Goal: Register for event/course

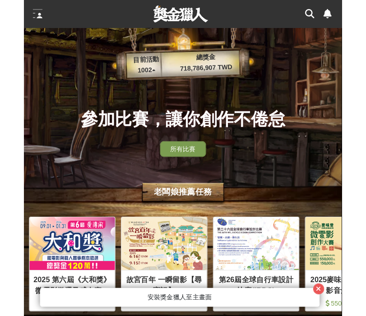
scroll to position [0, 452]
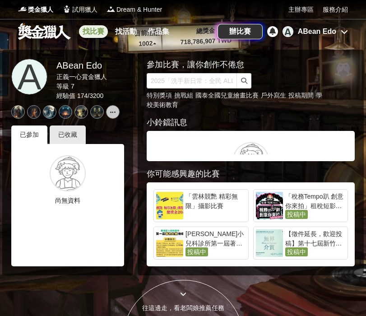
click at [87, 33] on link "找比賽" at bounding box center [93, 31] width 29 height 13
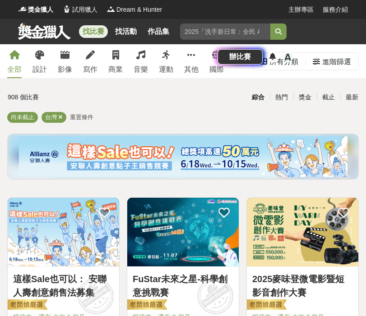
click at [259, 68] on div "找比賽 找活動 作品集 金融素養 英語 設計 揮灑汗水 歌唱 好友同行 辦比賽 A ABean Edo" at bounding box center [183, 44] width 366 height 51
click at [259, 64] on div "辦比賽 A ABean Edo" at bounding box center [283, 56] width 131 height 25
click at [259, 59] on div "ABean Edo" at bounding box center [317, 57] width 38 height 11
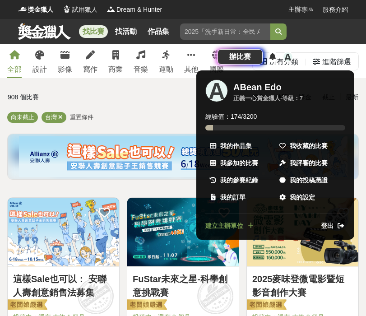
click at [259, 48] on div at bounding box center [183, 158] width 366 height 316
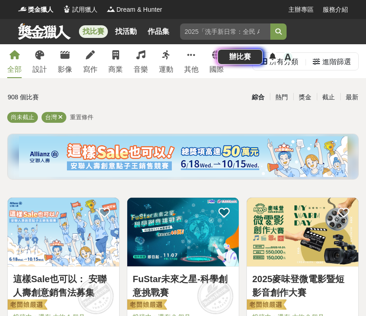
click at [259, 63] on div "辦比賽 A ABean Edo" at bounding box center [283, 56] width 131 height 25
click at [259, 61] on div "A ABean Edo" at bounding box center [316, 57] width 66 height 11
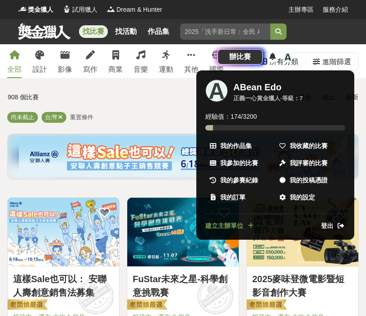
click at [259, 61] on div at bounding box center [183, 158] width 366 height 316
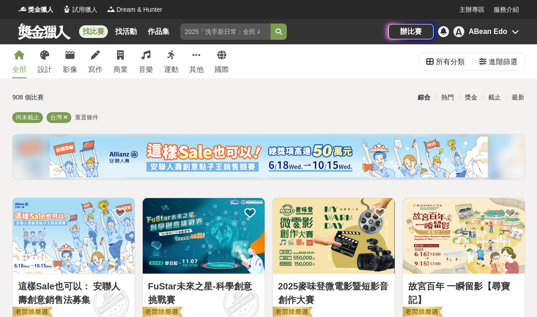
click at [259, 30] on div "ABean Edo" at bounding box center [488, 31] width 38 height 11
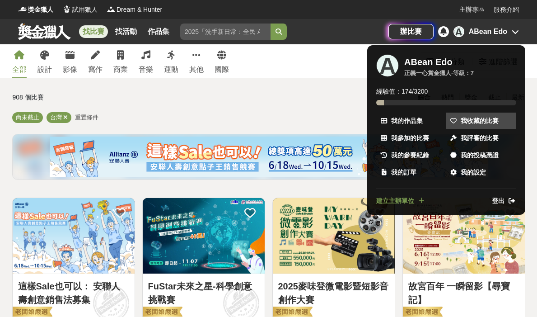
click at [259, 124] on span "我收藏的比賽" at bounding box center [480, 120] width 38 height 9
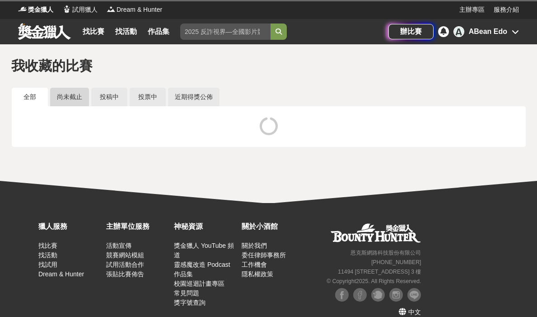
click at [64, 94] on link "尚未截止" at bounding box center [69, 97] width 39 height 19
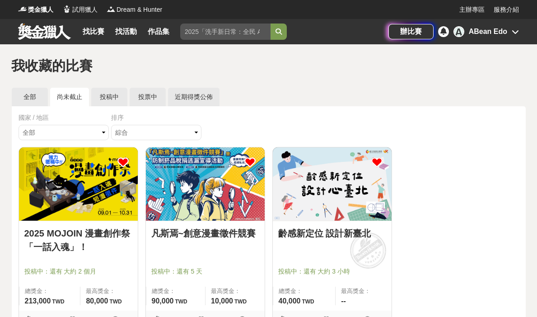
click at [182, 175] on img at bounding box center [205, 183] width 119 height 73
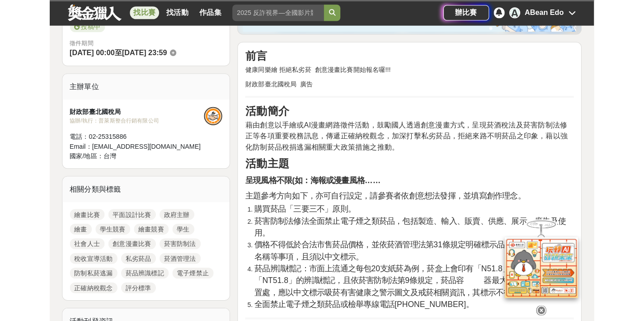
scroll to position [270, 0]
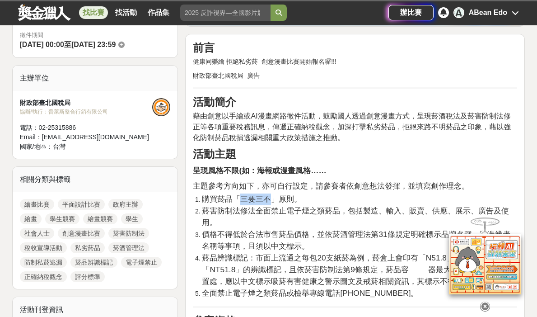
drag, startPoint x: 271, startPoint y: 189, endPoint x: 241, endPoint y: 193, distance: 30.6
click at [241, 194] on span "購買菸品「三要三不」原則。" at bounding box center [252, 198] width 100 height 9
copy span "三要三不"
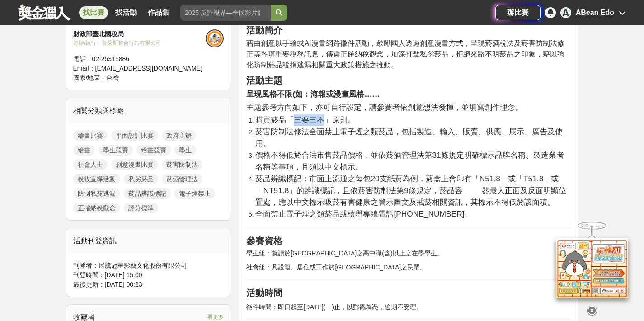
scroll to position [340, 0]
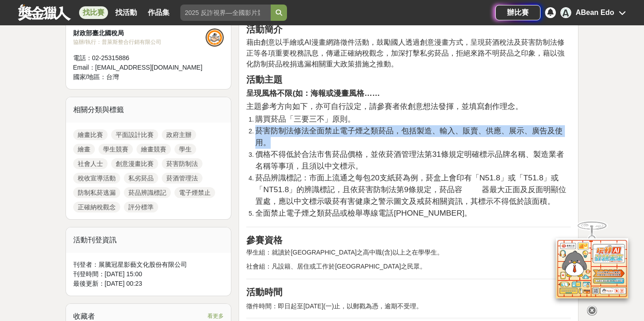
drag, startPoint x: 287, startPoint y: 137, endPoint x: 258, endPoint y: 133, distance: 29.7
click at [258, 133] on li "菸害防制法修法全面禁止電子煙之類菸品，包括製造、輸入、販賣、供應、展示、廣告及使用。" at bounding box center [412, 136] width 315 height 23
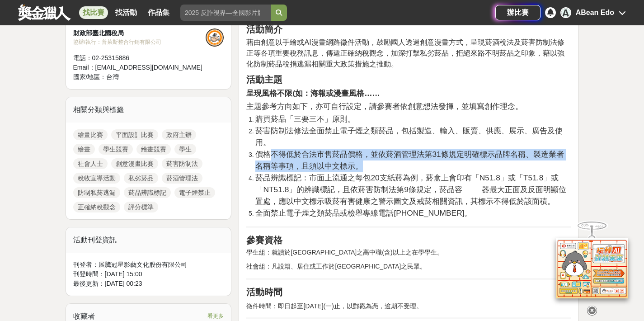
drag, startPoint x: 390, startPoint y: 167, endPoint x: 267, endPoint y: 152, distance: 123.8
click at [259, 152] on li "價格不得低於合法市售菸品價格，並依菸酒管理法第31條規定明確標示品牌名稱、製造業者名稱等事項，且須以中文標示。" at bounding box center [412, 160] width 315 height 23
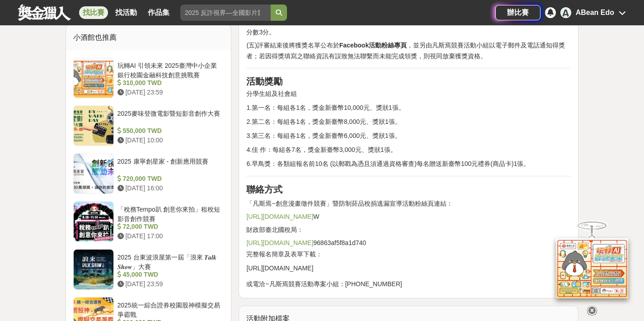
scroll to position [755, 0]
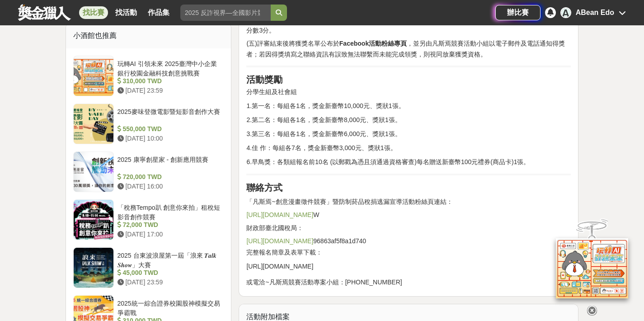
drag, startPoint x: 485, startPoint y: 259, endPoint x: 434, endPoint y: 270, distance: 52.2
click at [259, 282] on h2 "或電洽~凡斯焉競賽活動專案小組：（02）2531-5886" at bounding box center [408, 281] width 324 height 11
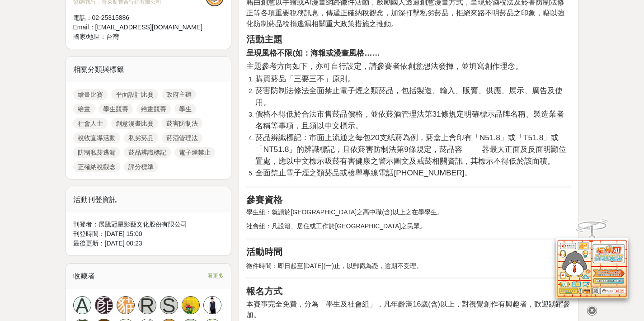
scroll to position [0, 0]
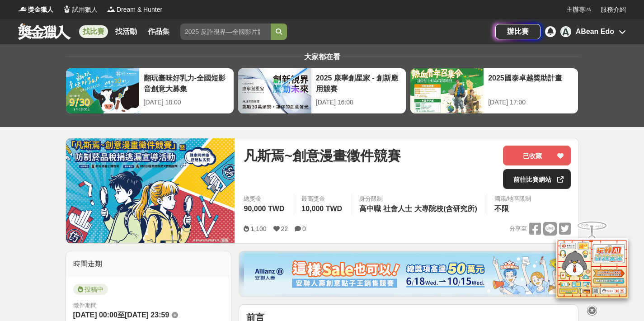
click at [259, 177] on link "前往比賽網站" at bounding box center [537, 179] width 68 height 20
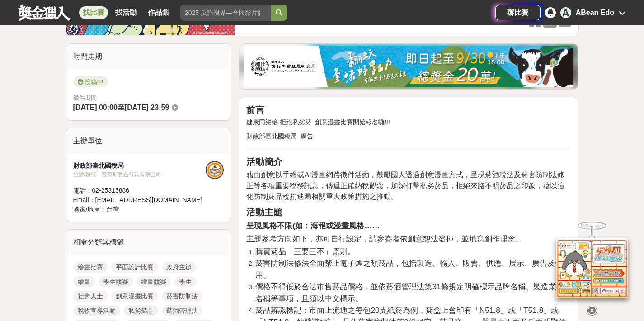
scroll to position [221, 0]
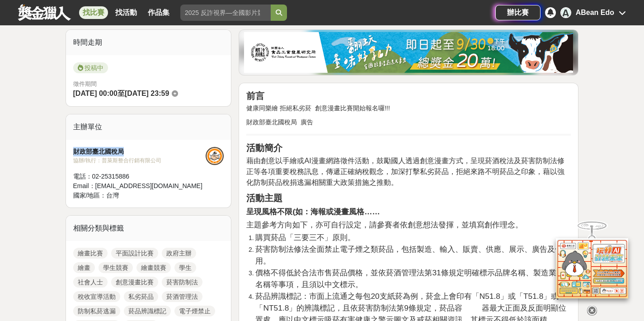
drag, startPoint x: 131, startPoint y: 152, endPoint x: 71, endPoint y: 150, distance: 59.7
click at [71, 150] on div "財政部臺北國稅局 協辦/執行： 普萊斯整合行銷有限公司 電話： 02-25315886 Email： ben611127@gmail.com 國家/地區： 台灣" at bounding box center [148, 174] width 165 height 68
copy div "財政部臺北國稅局"
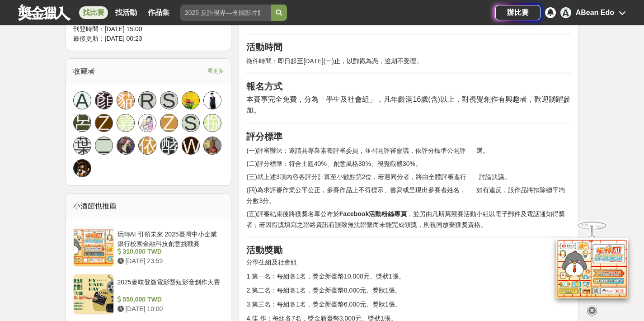
scroll to position [587, 0]
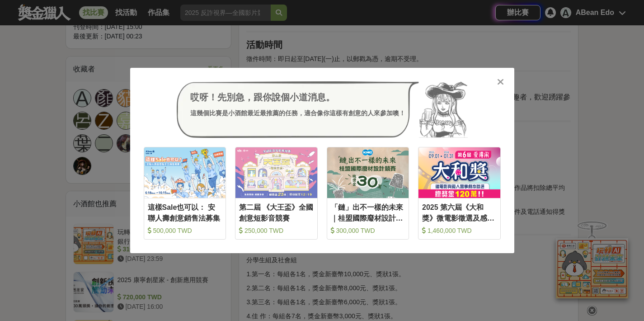
click at [259, 47] on div "哎呀！先別急，跟你說個小道消息。 這幾個比賽是小酒館最近最推薦的任務，適合像你這樣有創意的人來參加噢！ 收藏 這樣Sale也可以： 安聯人壽創意銷售法募集 5…" at bounding box center [322, 160] width 644 height 321
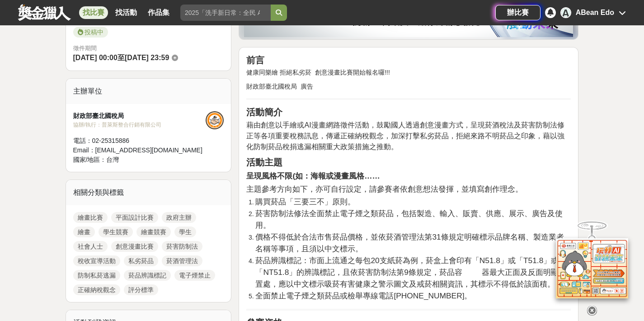
scroll to position [0, 0]
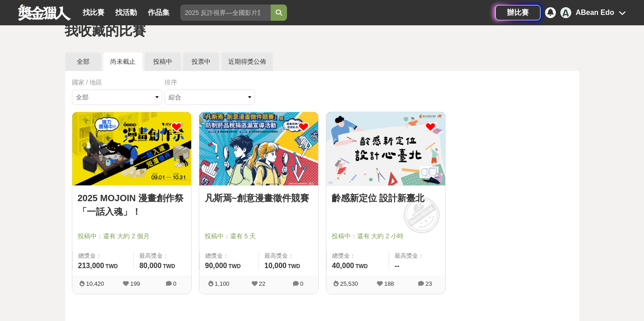
scroll to position [37, 0]
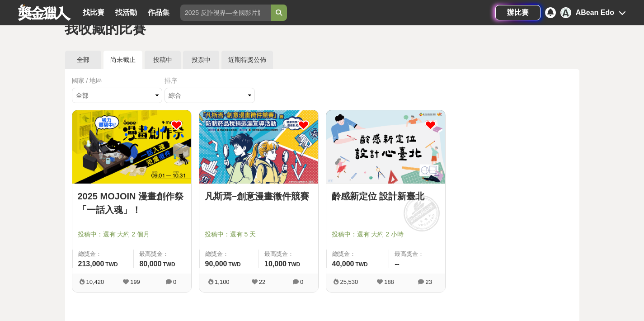
click at [259, 168] on img at bounding box center [385, 146] width 119 height 73
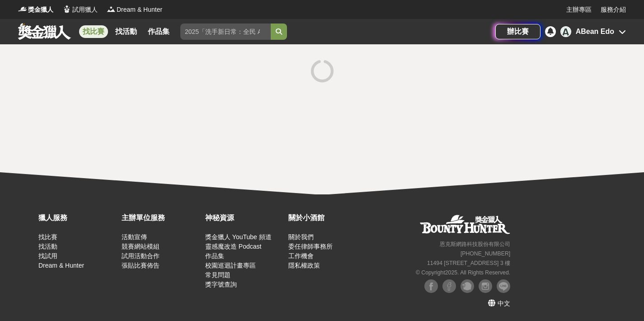
click at [259, 168] on div at bounding box center [322, 119] width 644 height 150
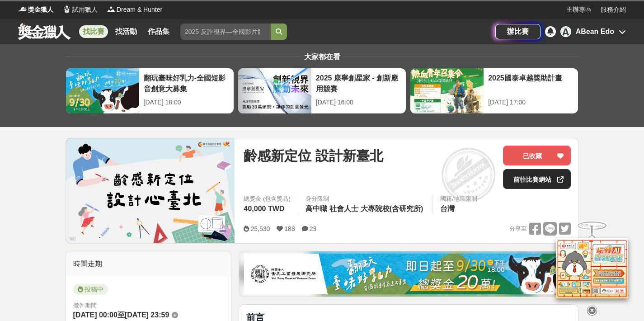
click at [259, 178] on link "前往比賽網站" at bounding box center [537, 179] width 68 height 20
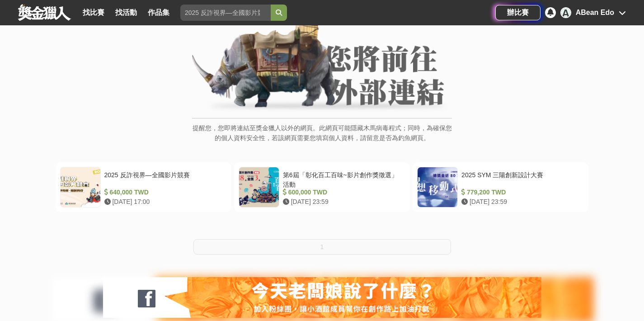
scroll to position [72, 0]
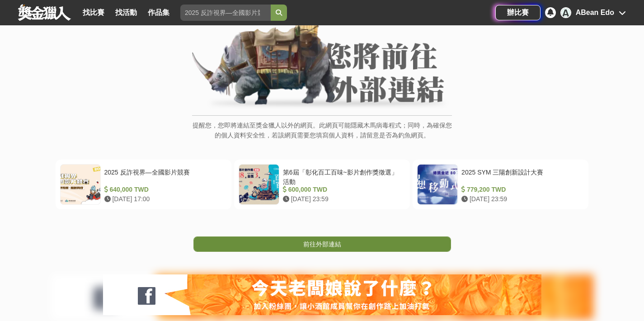
click at [331, 245] on span "前往外部連結" at bounding box center [322, 243] width 38 height 7
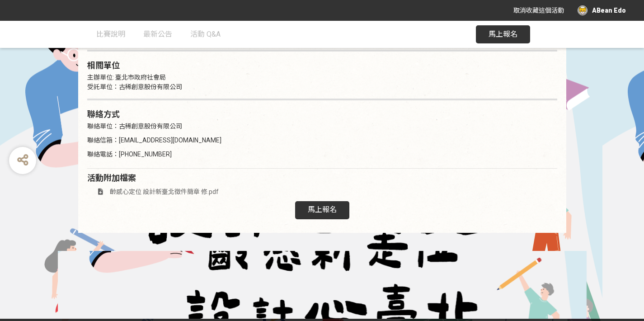
scroll to position [1499, 0]
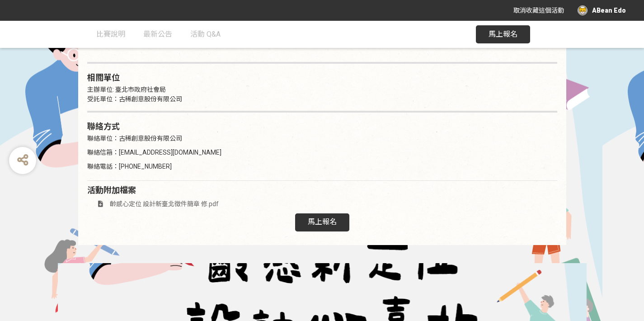
click at [326, 218] on div "馬上報名" at bounding box center [322, 222] width 54 height 18
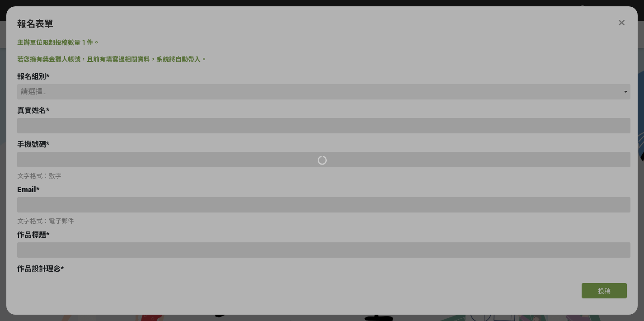
scroll to position [0, 0]
type input "ABean Edo"
type input "0905510977"
type input "[EMAIL_ADDRESS][DOMAIN_NAME]"
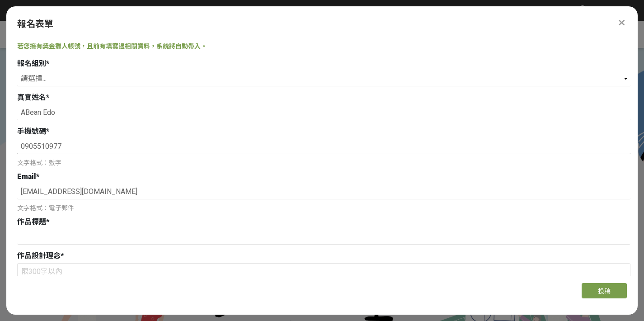
scroll to position [19, 0]
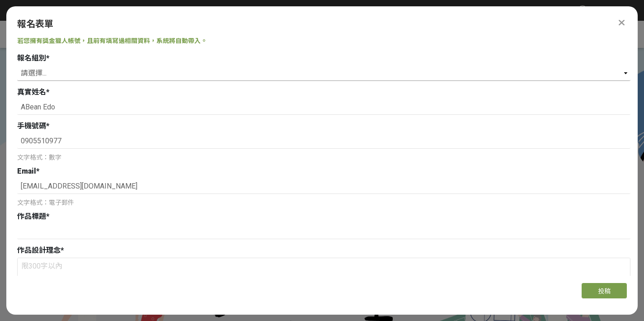
click at [83, 71] on select "請選擇... 學生組(限[GEOGRAPHIC_DATA]公私立高中職以上在學生) 社會組(年滿 18 歲以上社會大眾皆可參加)" at bounding box center [323, 73] width 613 height 15
select select "社會組(年滿 18 歲以上社會大眾皆可參加)"
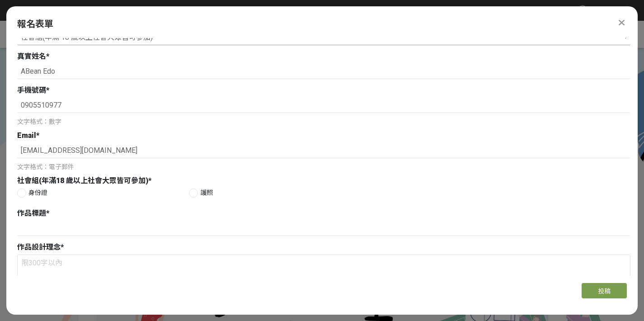
scroll to position [65, 0]
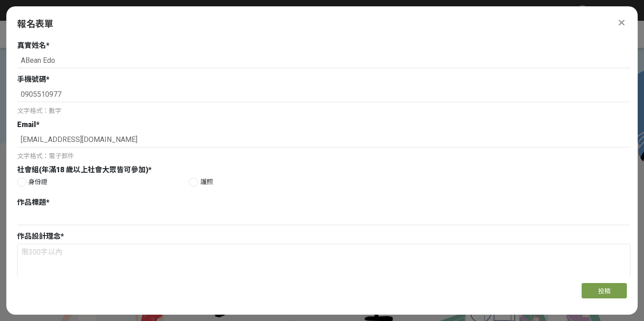
click at [197, 180] on label "護照" at bounding box center [336, 181] width 294 height 9
click at [195, 180] on input "護照" at bounding box center [192, 182] width 6 height 6
radio input "false"
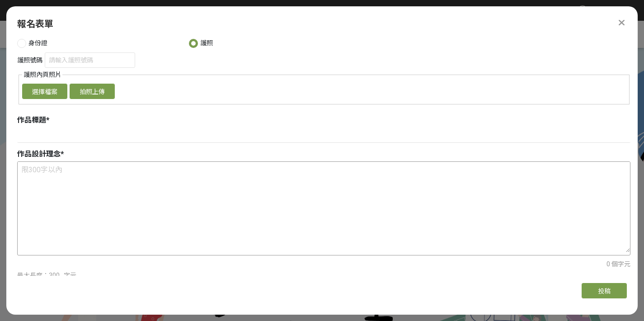
scroll to position [213, 0]
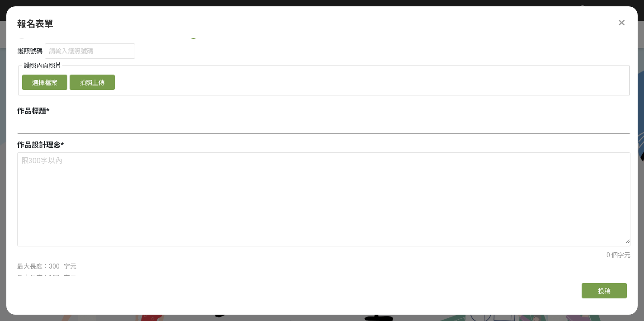
click at [80, 122] on input at bounding box center [323, 125] width 613 height 15
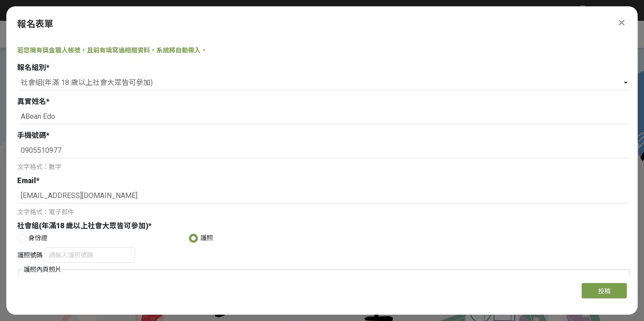
scroll to position [14, 0]
